Goal: Transaction & Acquisition: Purchase product/service

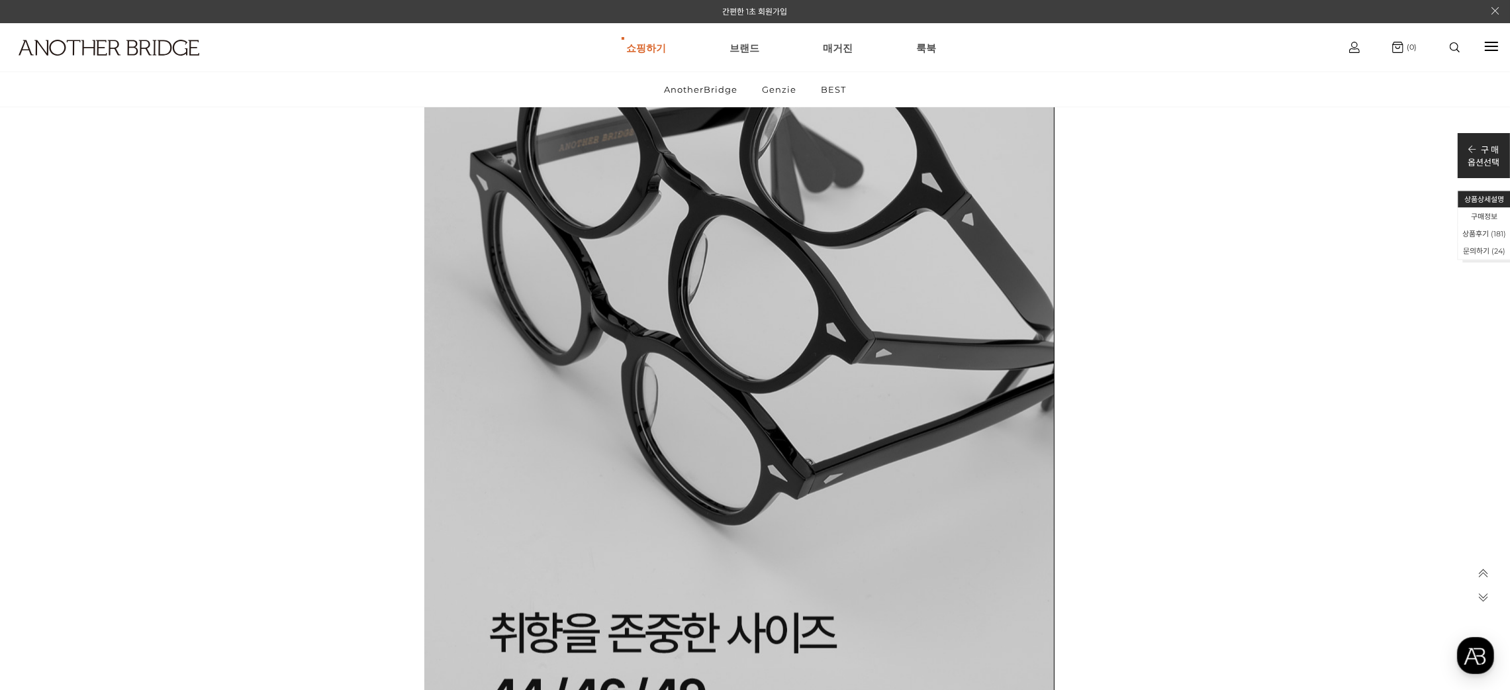
scroll to position [47196, 0]
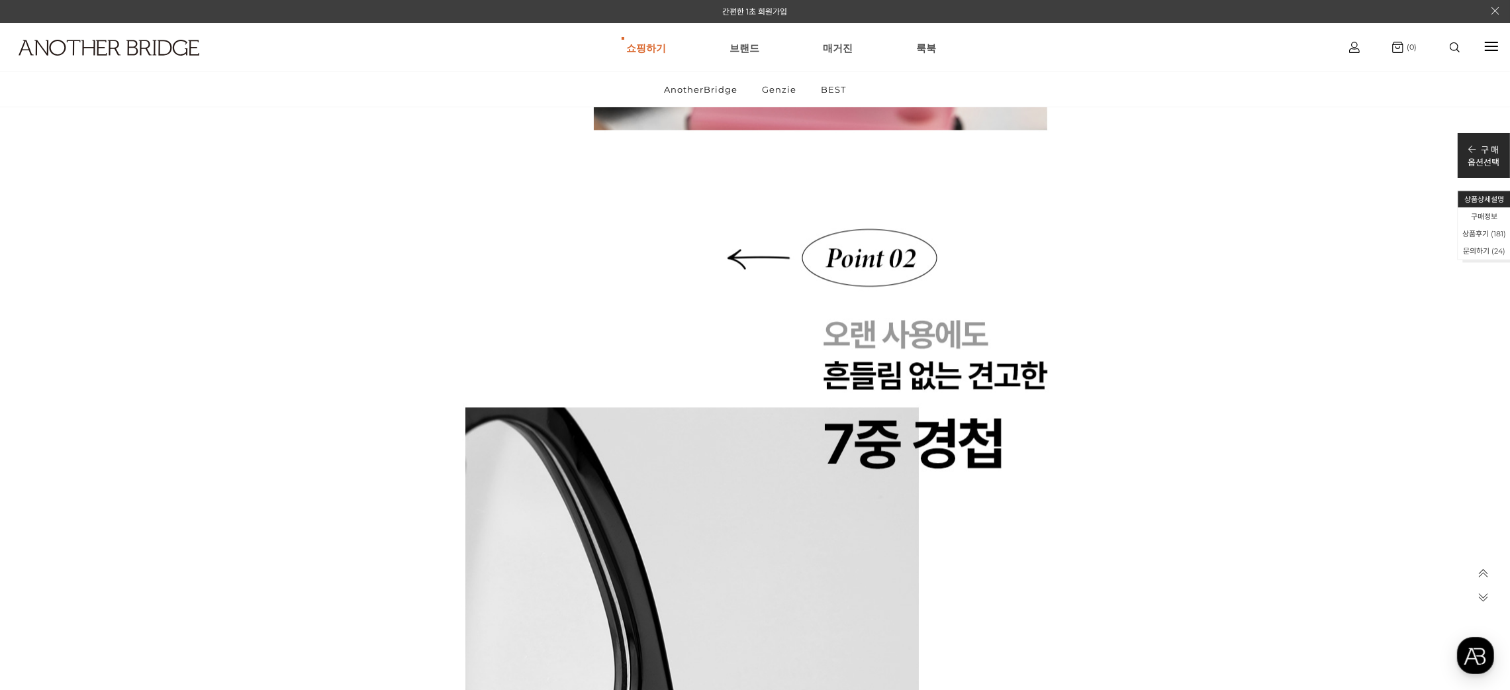
scroll to position [4425, 0]
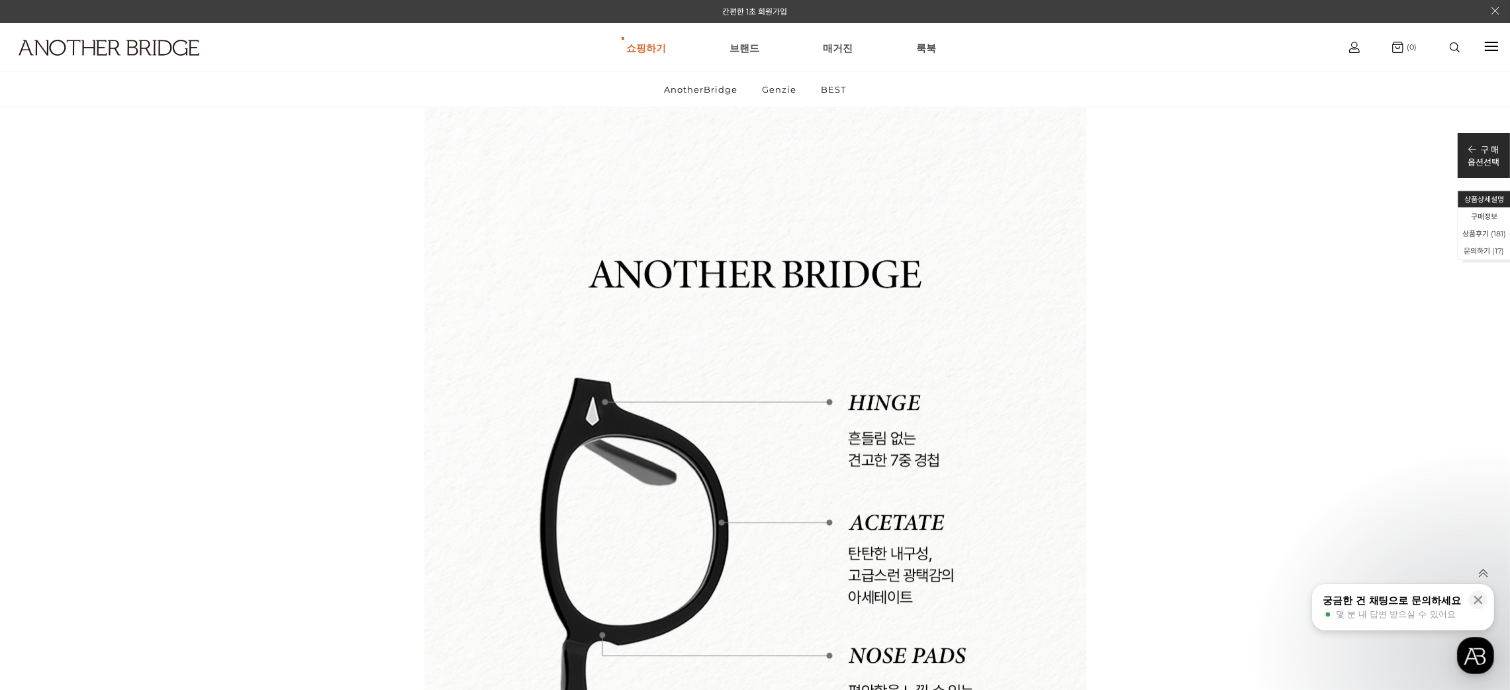
scroll to position [5859, 0]
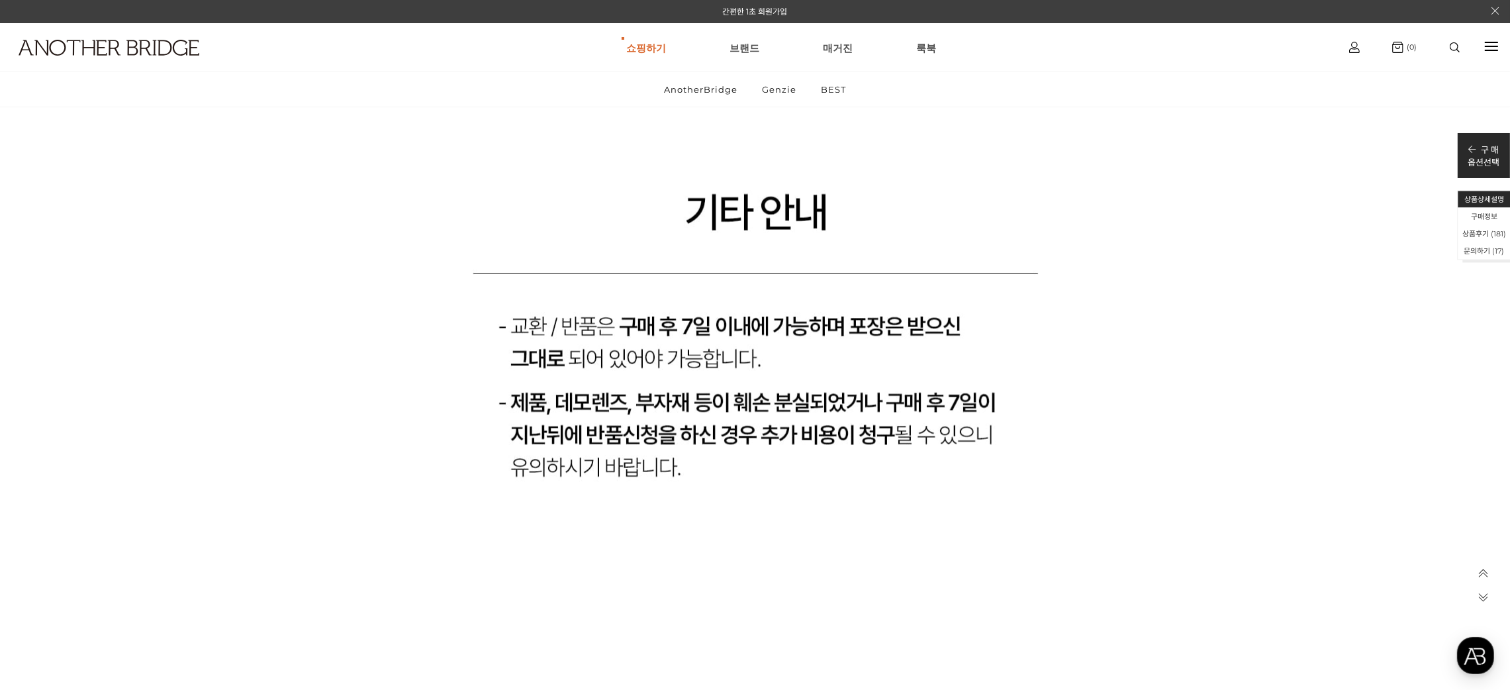
scroll to position [26317, 0]
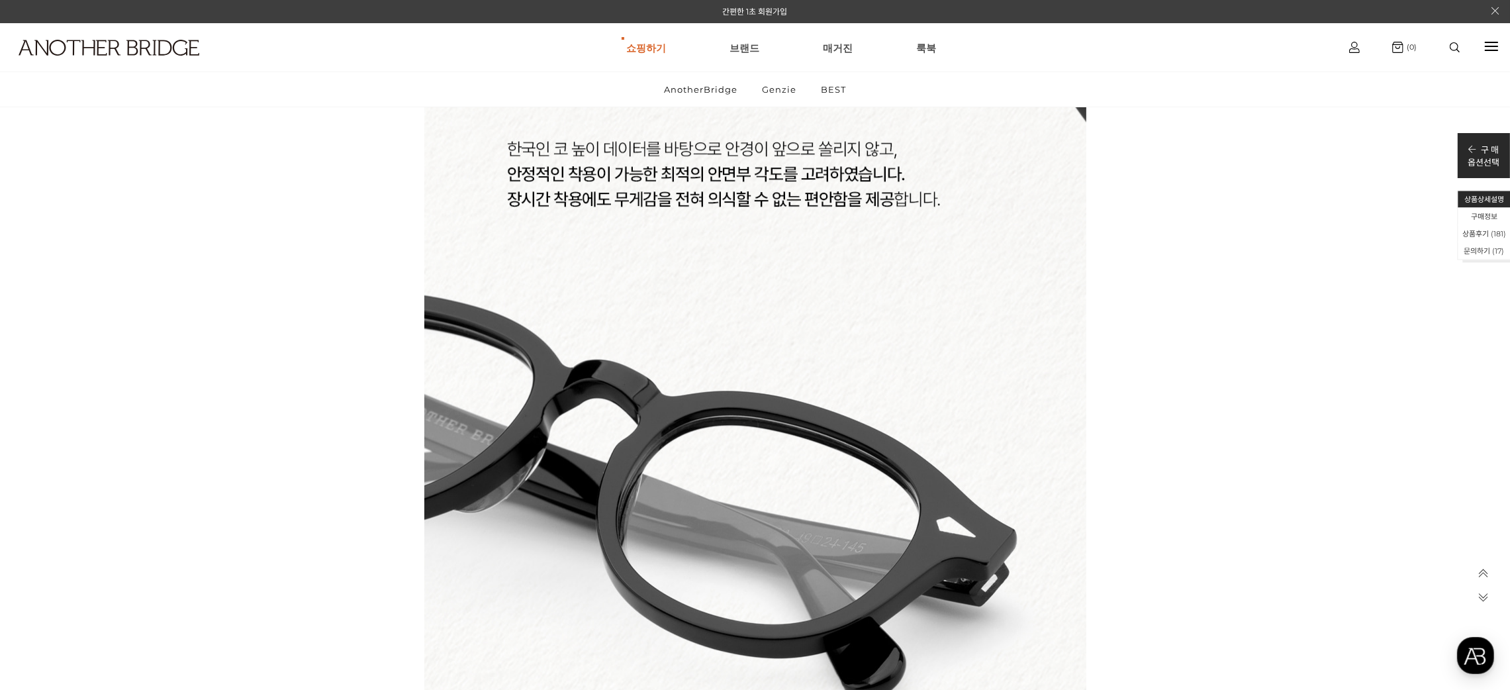
scroll to position [13514, 0]
